Goal: Task Accomplishment & Management: Use online tool/utility

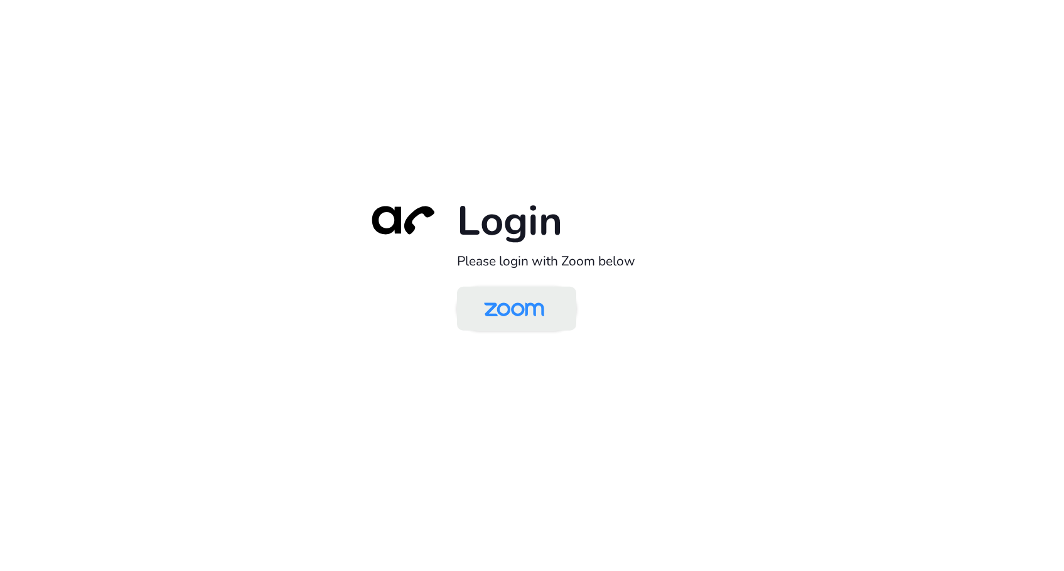
click at [496, 323] on img at bounding box center [514, 309] width 87 height 41
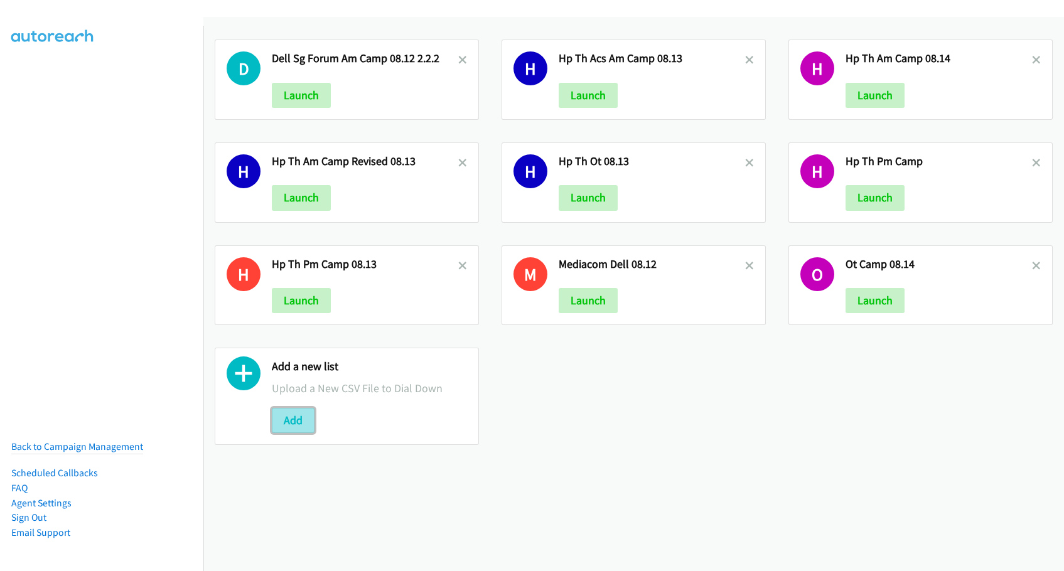
click at [298, 428] on button "Add" at bounding box center [293, 420] width 43 height 25
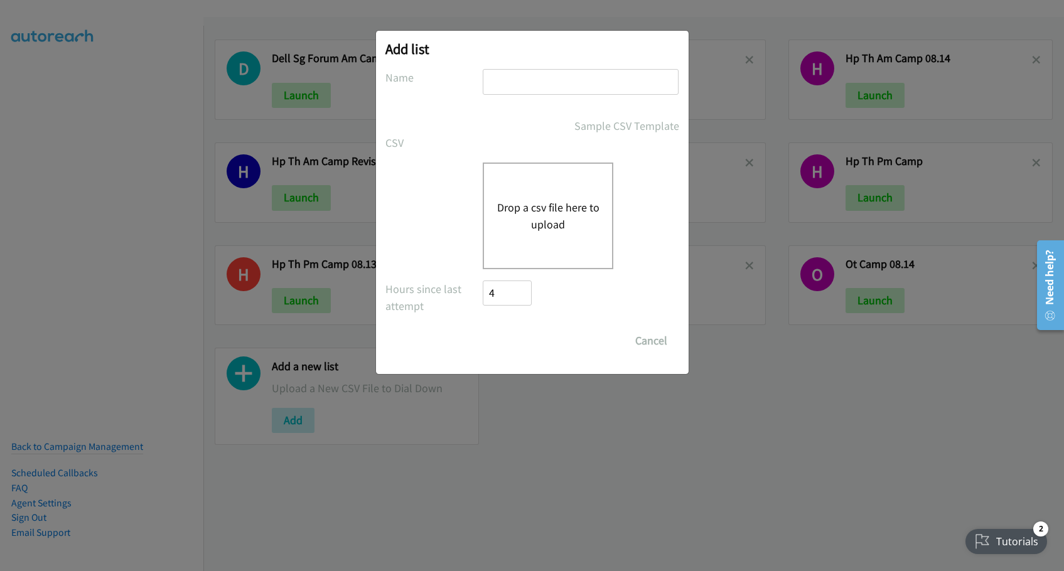
click at [557, 207] on button "Drop a csv file here to upload" at bounding box center [547, 216] width 103 height 34
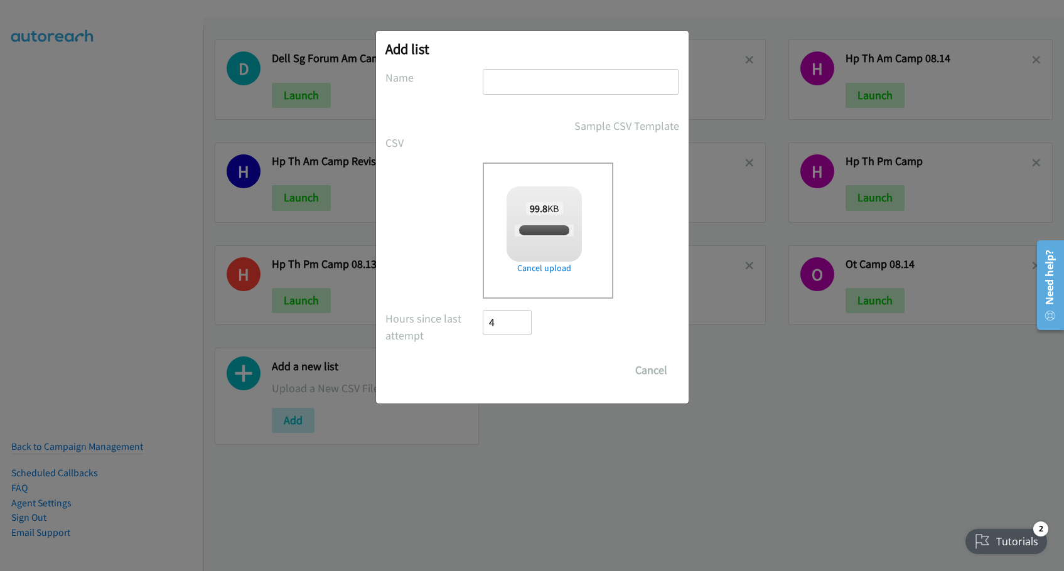
checkbox input "true"
click at [531, 88] on input "text" at bounding box center [581, 82] width 196 height 26
type input "Zoom PM Camp 08.15"
click at [519, 369] on input "Save List" at bounding box center [516, 370] width 66 height 25
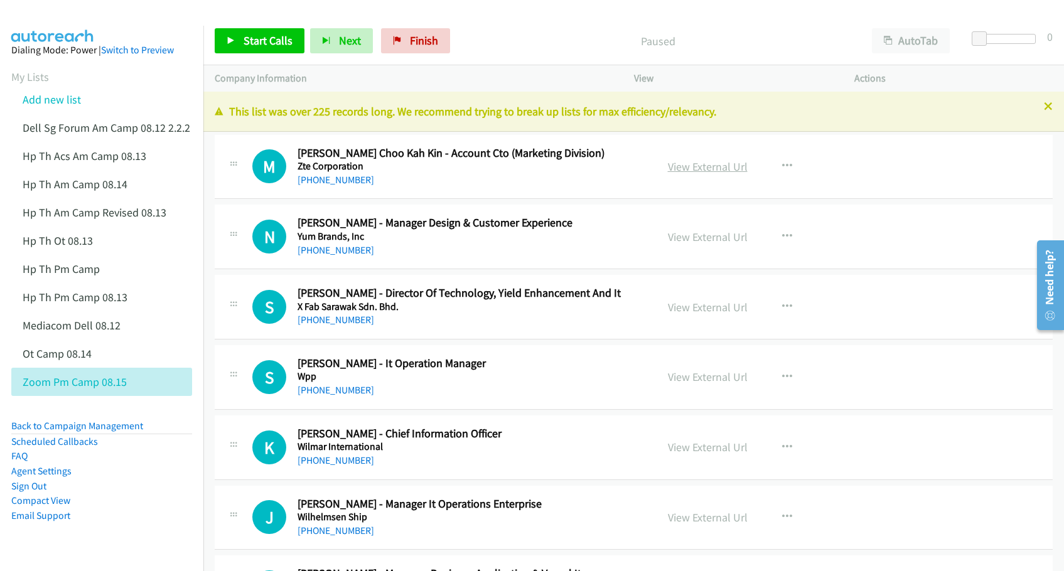
click at [708, 164] on link "View External Url" at bounding box center [708, 166] width 80 height 14
click at [130, 378] on icon at bounding box center [133, 382] width 9 height 9
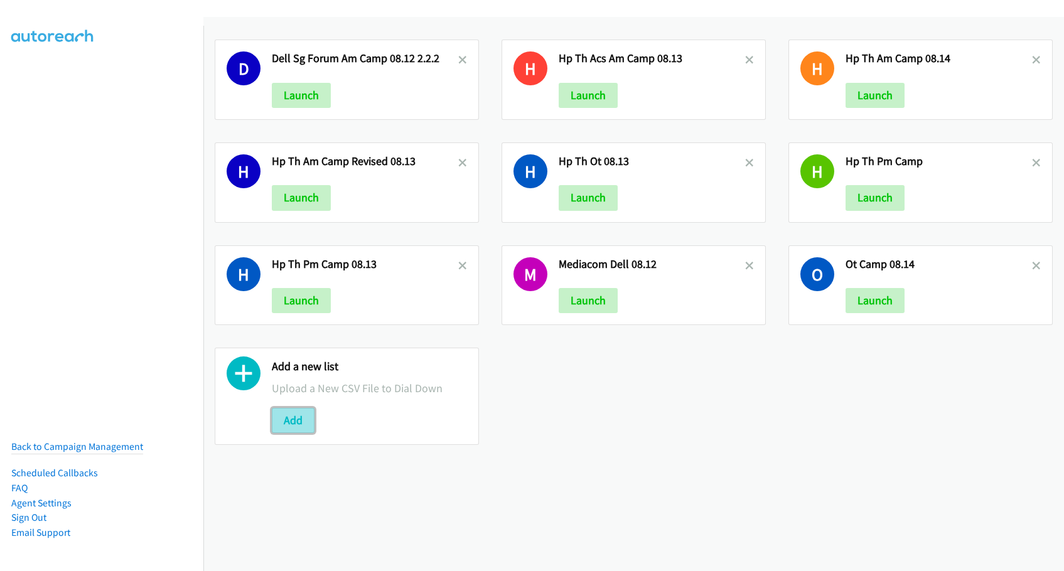
click at [296, 431] on button "Add" at bounding box center [293, 420] width 43 height 25
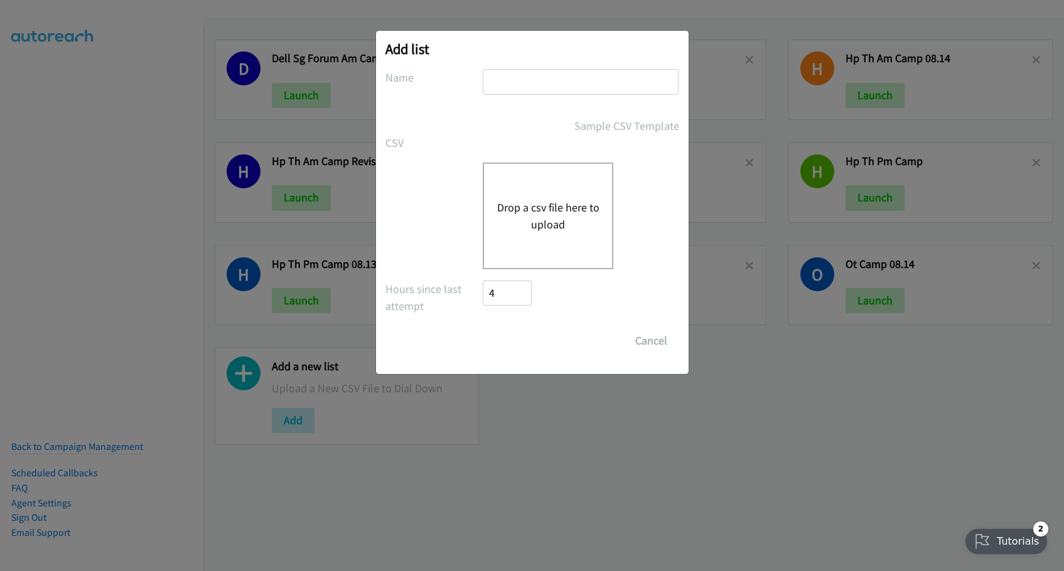
click at [545, 204] on button "Drop a csv file here to upload" at bounding box center [547, 216] width 103 height 34
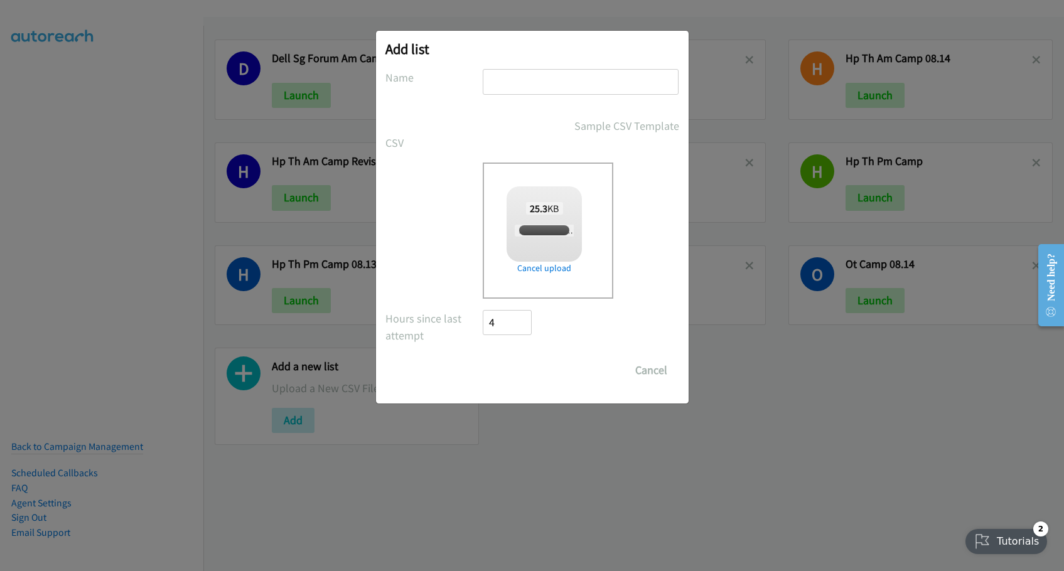
checkbox input "true"
click at [515, 82] on input "text" at bounding box center [581, 82] width 196 height 26
type input "Zoom Digital WP PM Camp 08.15"
click at [510, 377] on input "Save List" at bounding box center [516, 370] width 66 height 25
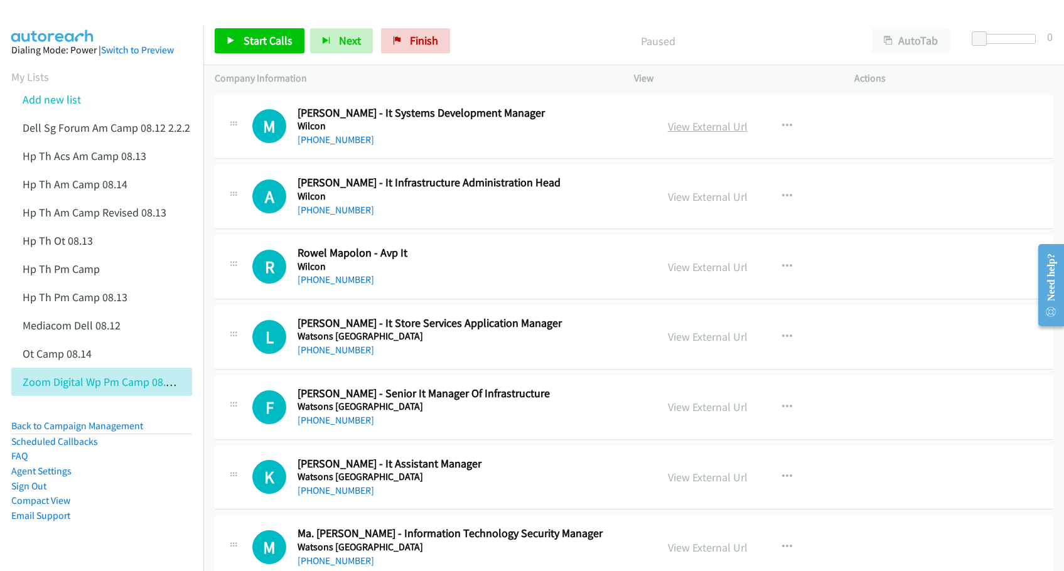
click at [682, 126] on link "View External Url" at bounding box center [708, 126] width 80 height 14
click at [692, 198] on link "View External Url" at bounding box center [708, 197] width 80 height 14
click at [687, 267] on link "View External Url" at bounding box center [708, 267] width 80 height 14
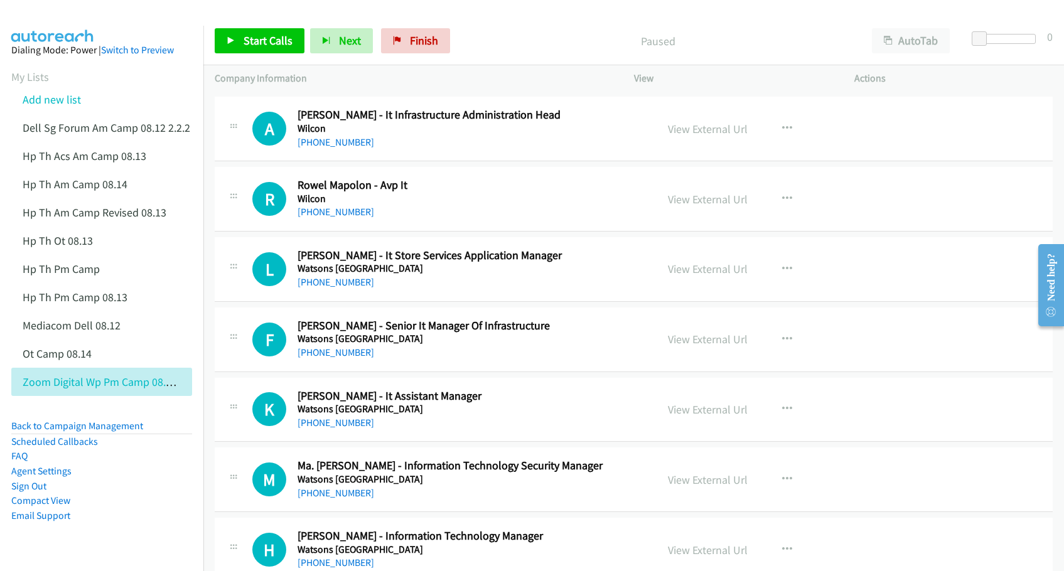
scroll to position [78, 0]
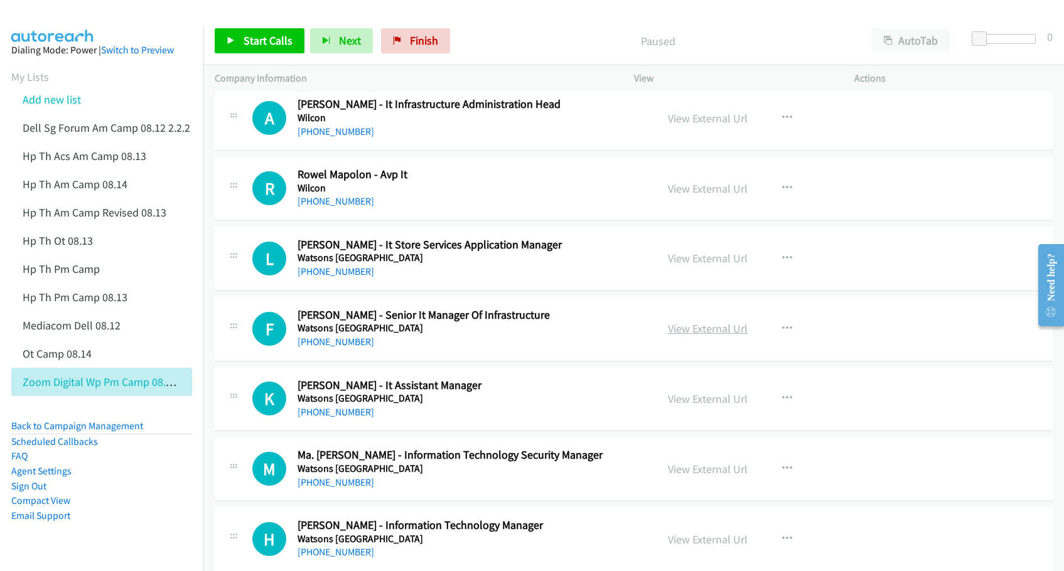
click at [671, 331] on link "View External Url" at bounding box center [708, 328] width 80 height 14
click at [685, 398] on link "View External Url" at bounding box center [708, 399] width 80 height 14
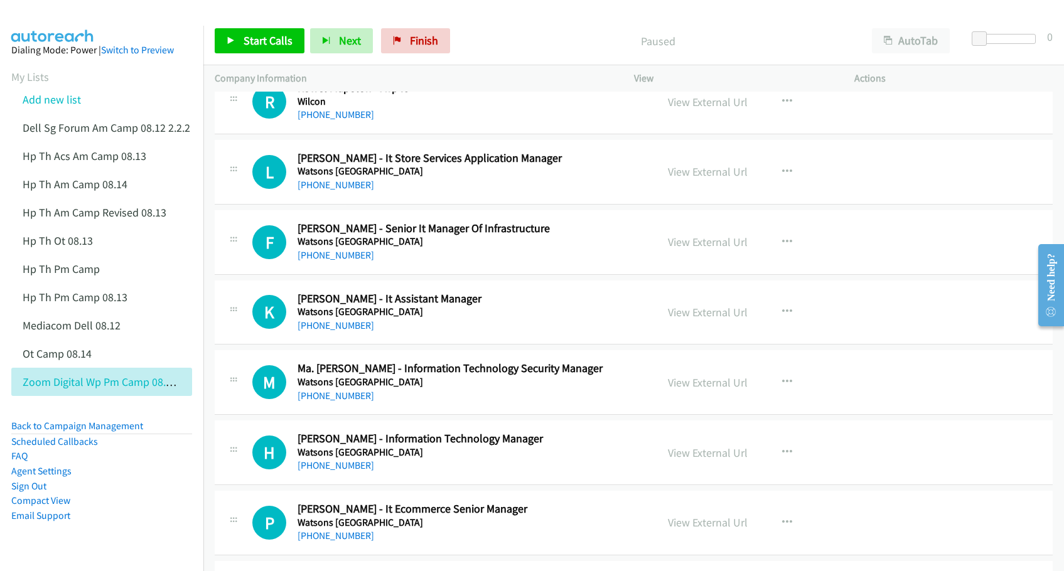
scroll to position [235, 0]
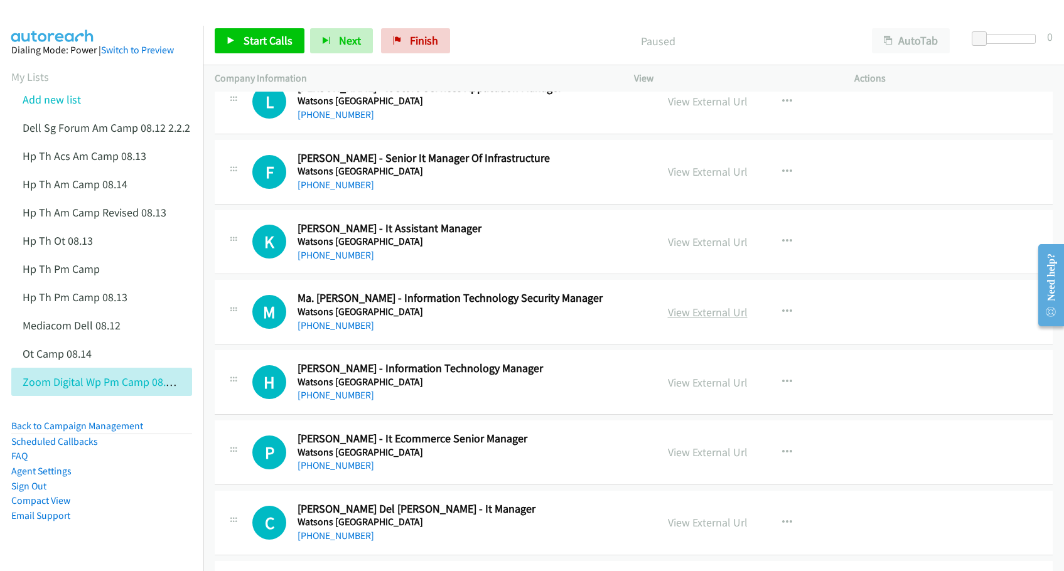
click at [704, 318] on link "View External Url" at bounding box center [708, 312] width 80 height 14
click at [689, 383] on link "View External Url" at bounding box center [708, 382] width 80 height 14
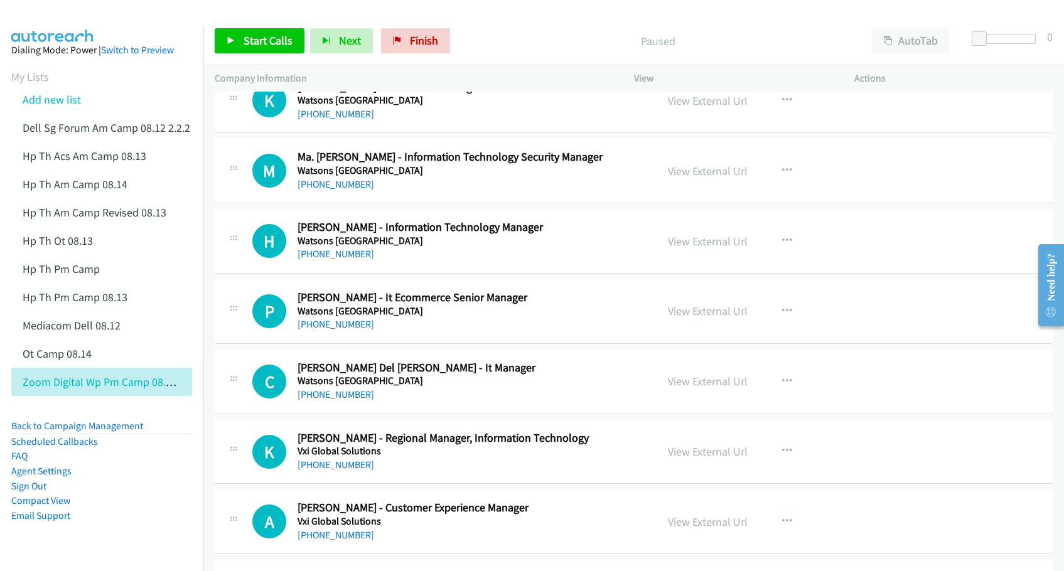
scroll to position [392, 0]
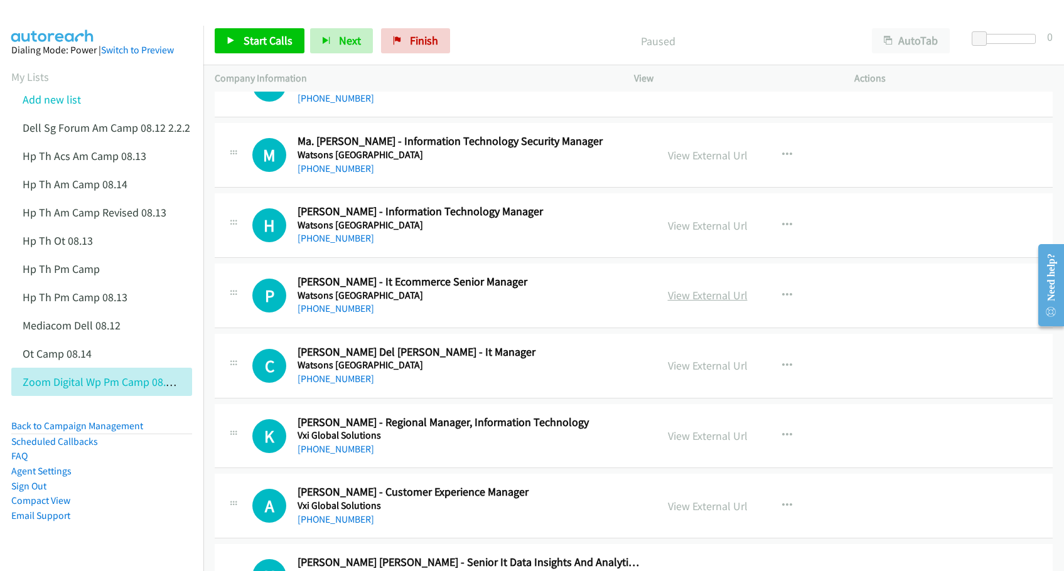
click at [706, 300] on link "View External Url" at bounding box center [708, 295] width 80 height 14
click at [692, 365] on link "View External Url" at bounding box center [708, 365] width 80 height 14
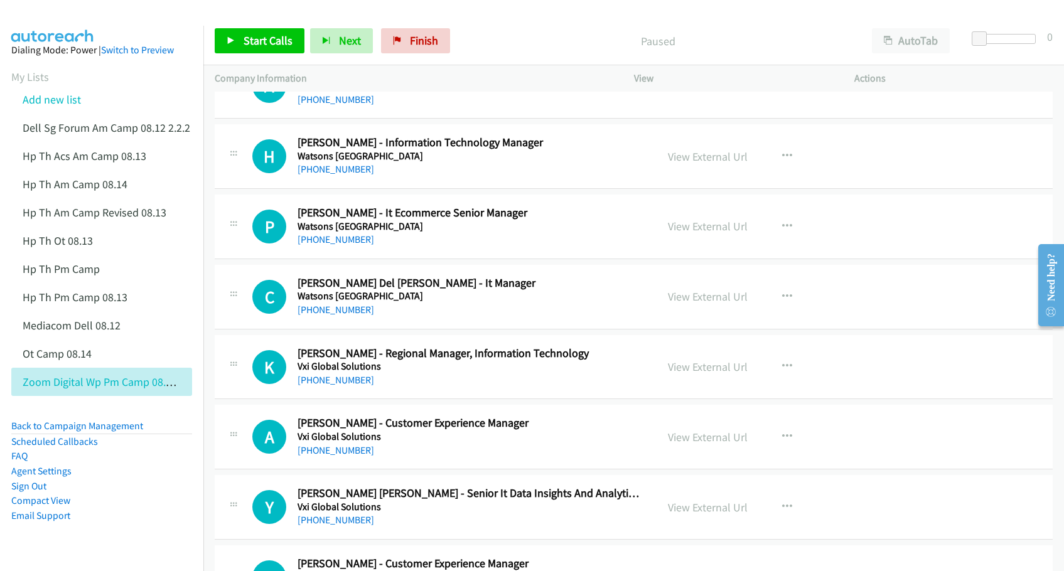
scroll to position [471, 0]
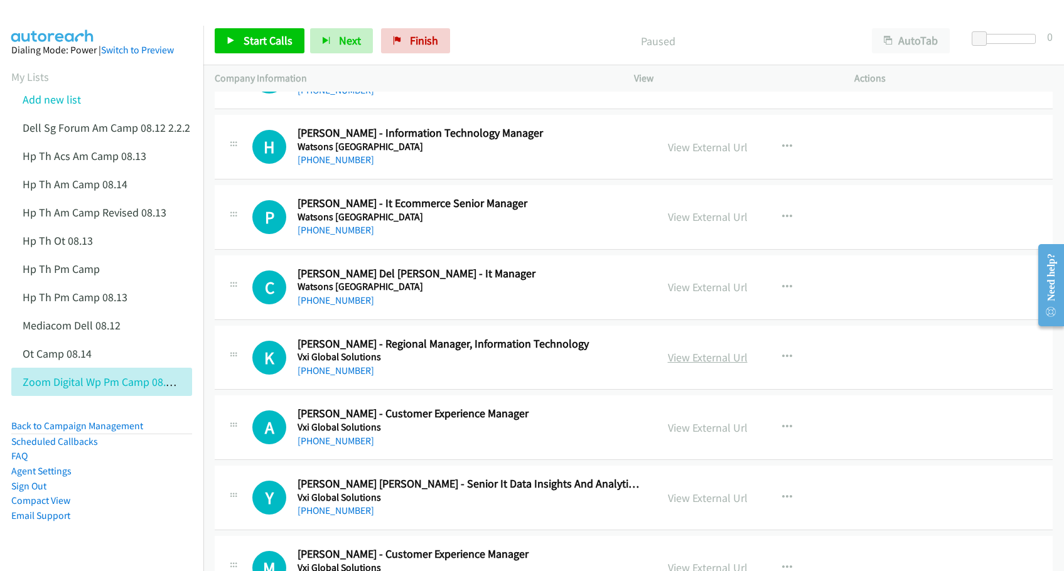
click at [690, 356] on link "View External Url" at bounding box center [708, 357] width 80 height 14
click at [678, 429] on link "View External Url" at bounding box center [708, 427] width 80 height 14
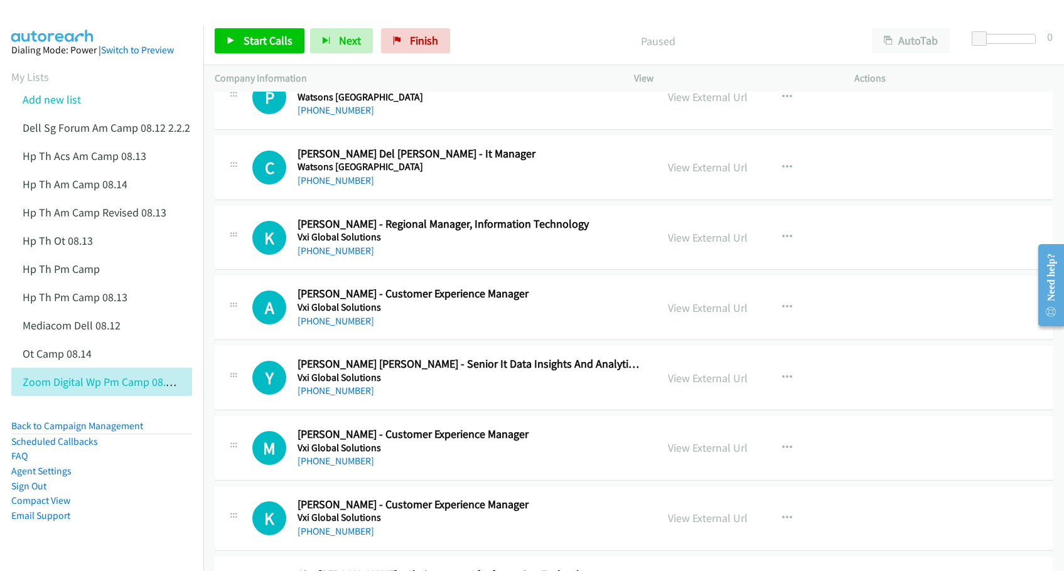
scroll to position [628, 0]
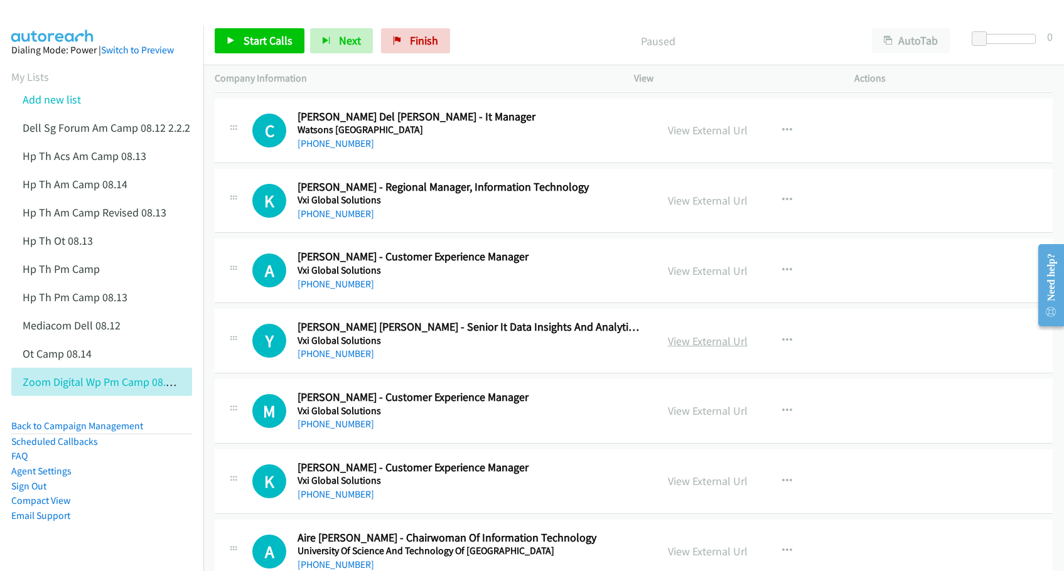
click at [710, 343] on link "View External Url" at bounding box center [708, 341] width 80 height 14
click at [681, 409] on link "View External Url" at bounding box center [708, 411] width 80 height 14
click at [673, 484] on link "View External Url" at bounding box center [708, 481] width 80 height 14
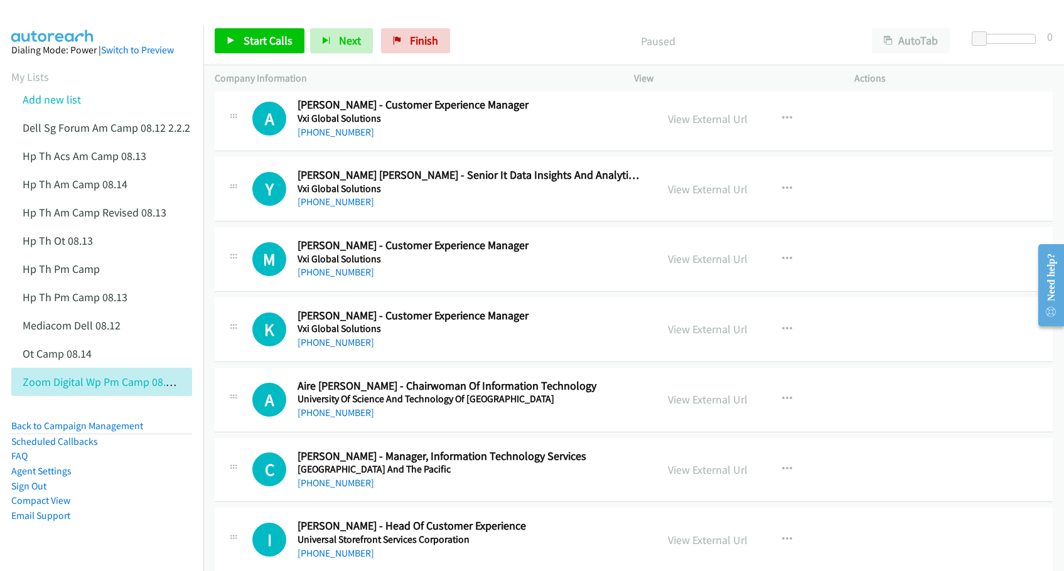
scroll to position [784, 0]
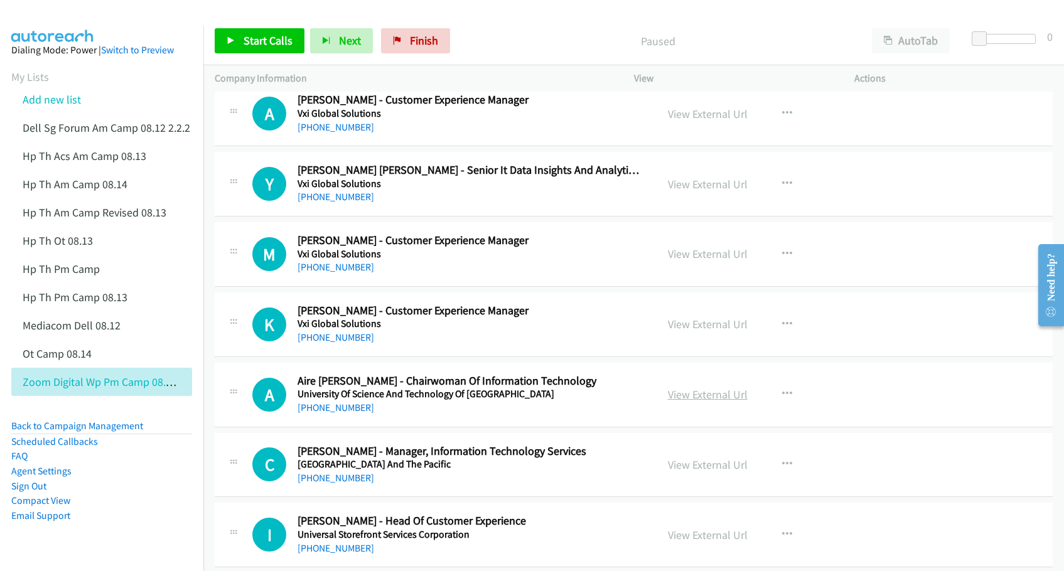
click at [702, 394] on link "View External Url" at bounding box center [708, 394] width 80 height 14
click at [668, 465] on link "View External Url" at bounding box center [708, 464] width 80 height 14
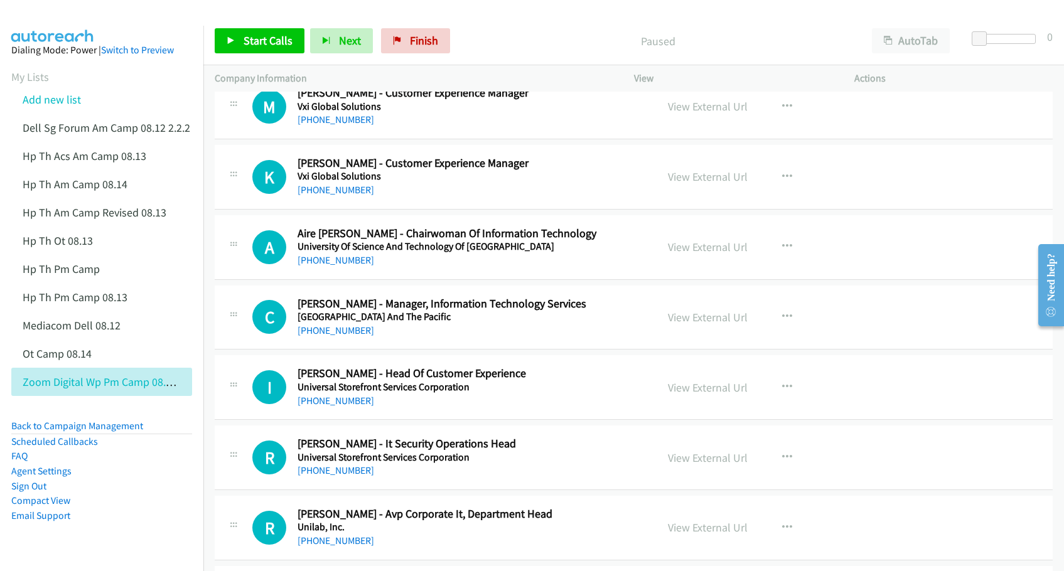
scroll to position [941, 0]
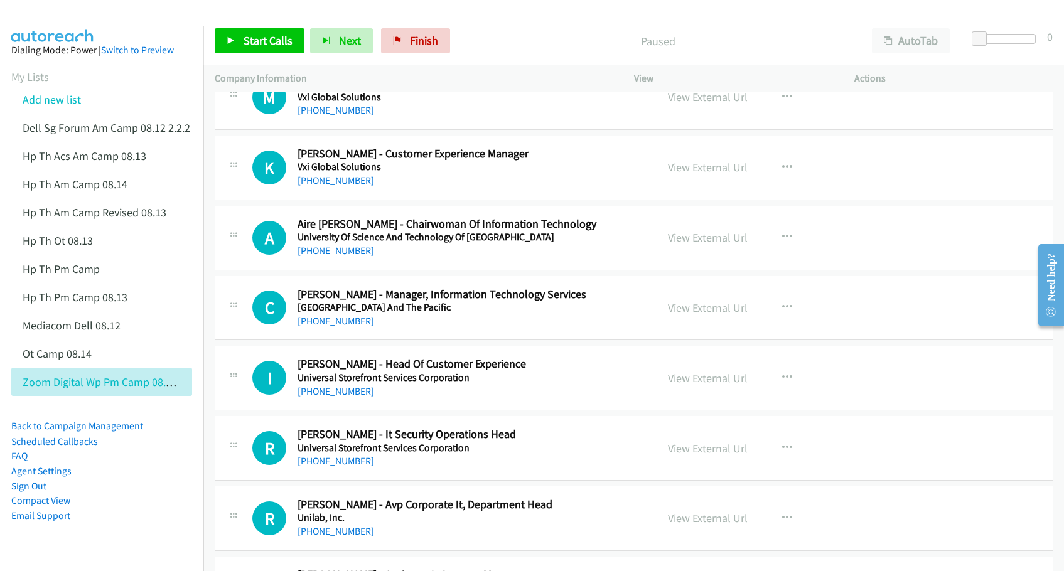
click at [675, 378] on link "View External Url" at bounding box center [708, 378] width 80 height 14
click at [673, 450] on link "View External Url" at bounding box center [708, 448] width 80 height 14
click at [705, 521] on link "View External Url" at bounding box center [708, 518] width 80 height 14
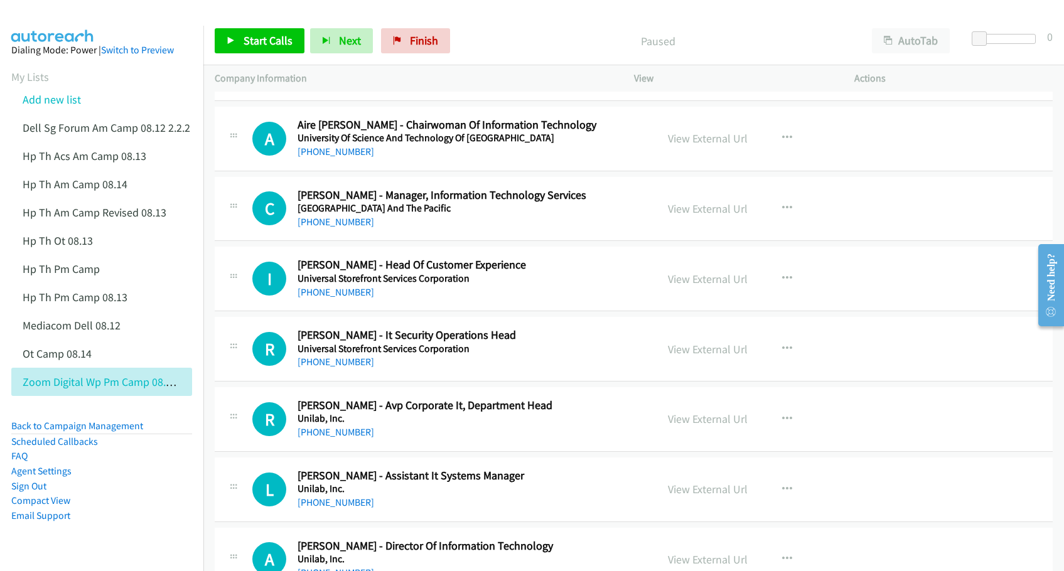
scroll to position [1098, 0]
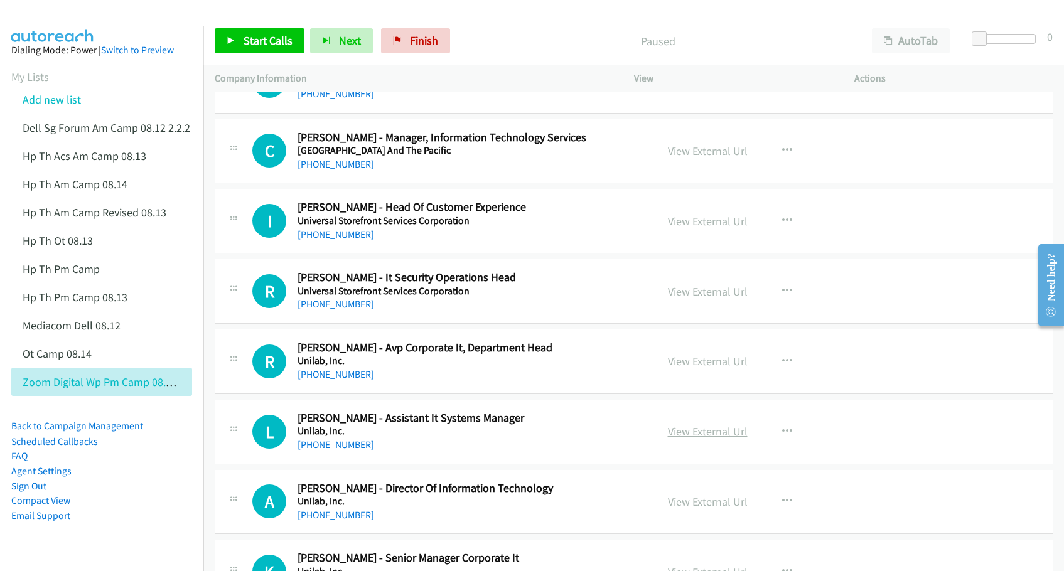
click at [685, 433] on link "View External Url" at bounding box center [708, 431] width 80 height 14
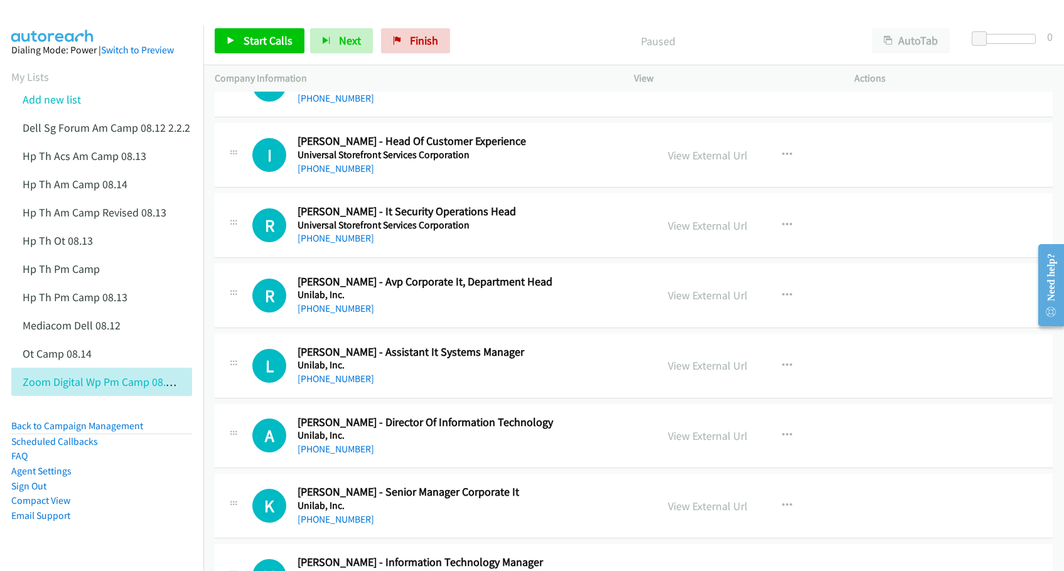
scroll to position [1177, 0]
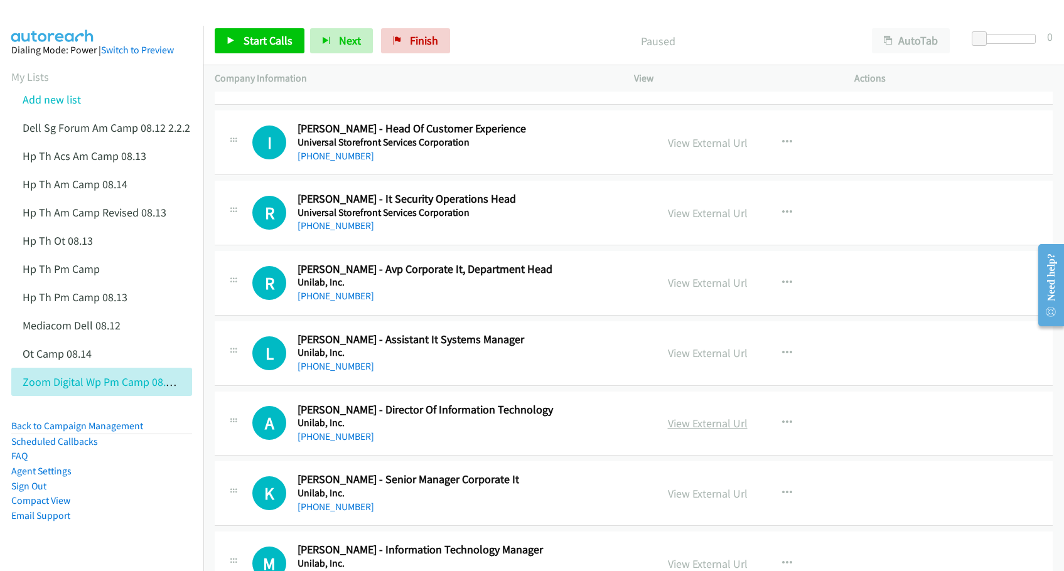
click at [688, 428] on link "View External Url" at bounding box center [708, 423] width 80 height 14
click at [687, 498] on link "View External Url" at bounding box center [708, 493] width 80 height 14
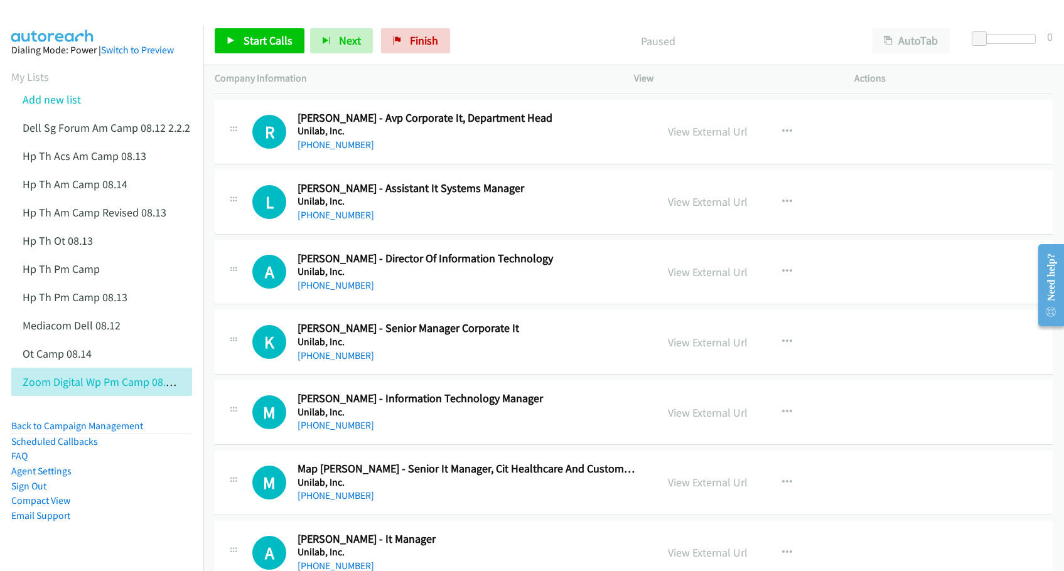
scroll to position [1334, 0]
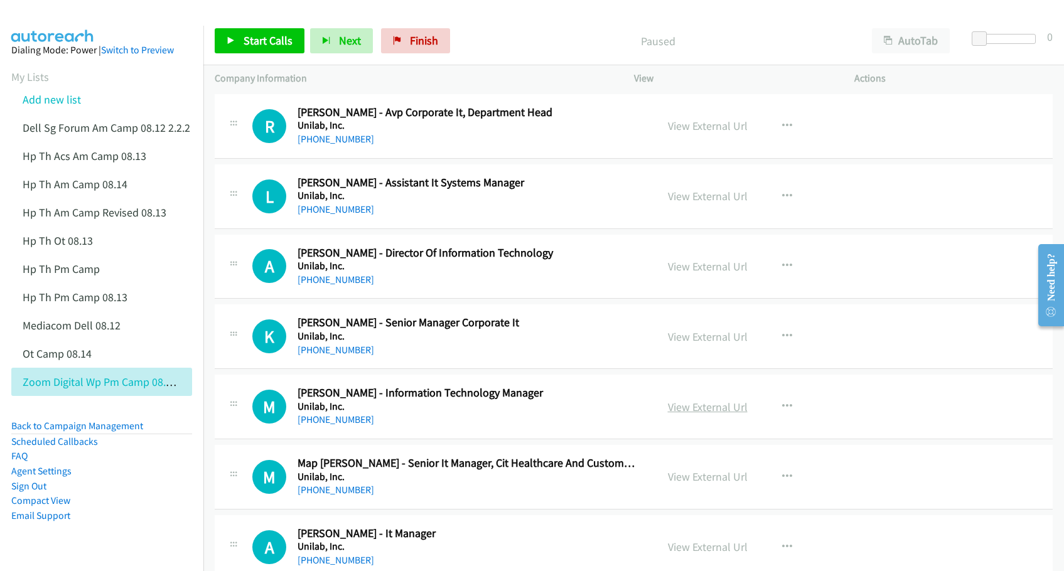
click at [680, 412] on link "View External Url" at bounding box center [708, 407] width 80 height 14
click at [688, 478] on link "View External Url" at bounding box center [708, 476] width 80 height 14
click at [675, 551] on link "View External Url" at bounding box center [708, 547] width 80 height 14
